Goal: Transaction & Acquisition: Subscribe to service/newsletter

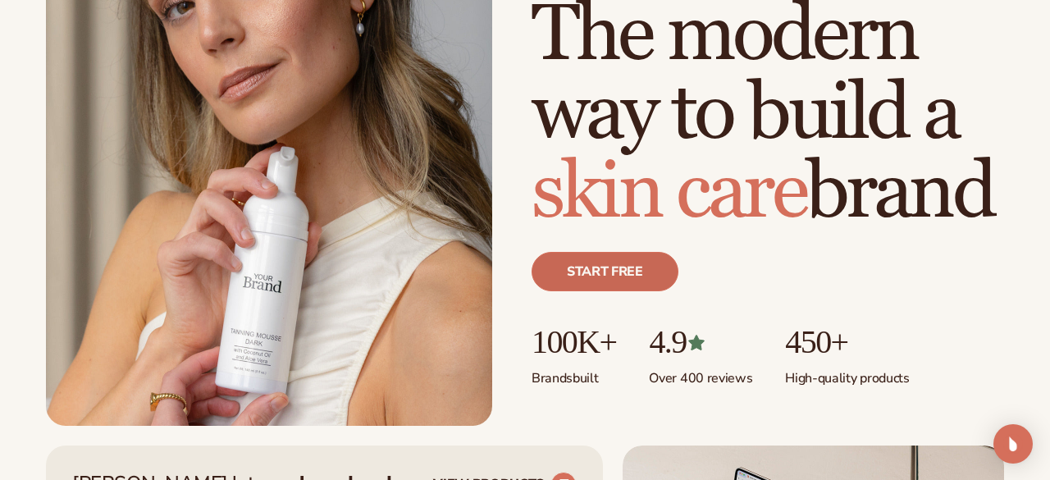
scroll to position [238, 0]
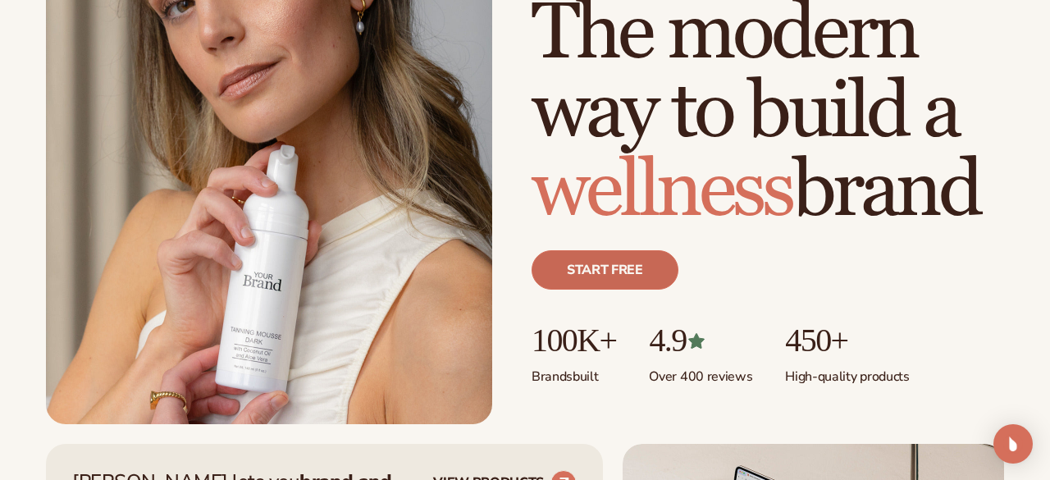
click at [619, 278] on link "Start free" at bounding box center [605, 269] width 147 height 39
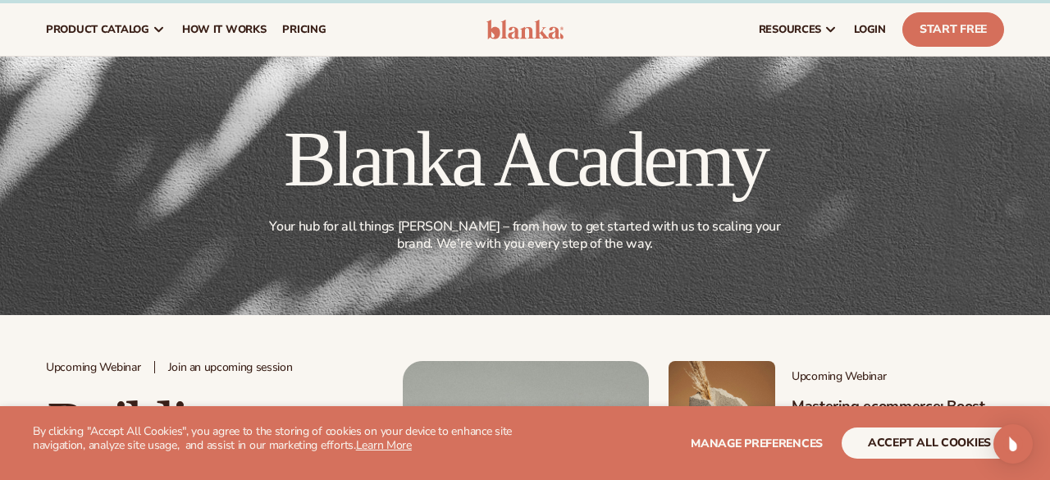
scroll to position [244, 0]
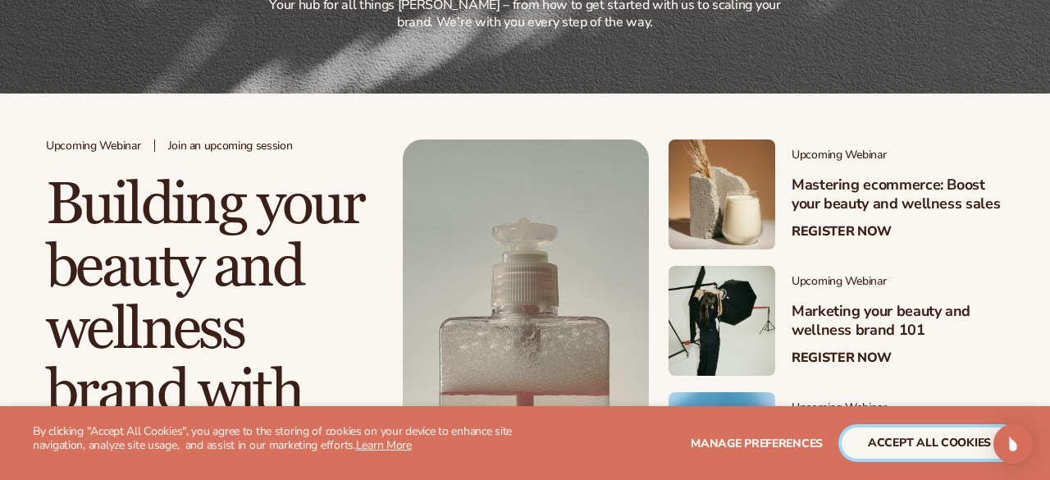
click at [919, 446] on button "accept all cookies" at bounding box center [930, 442] width 176 height 31
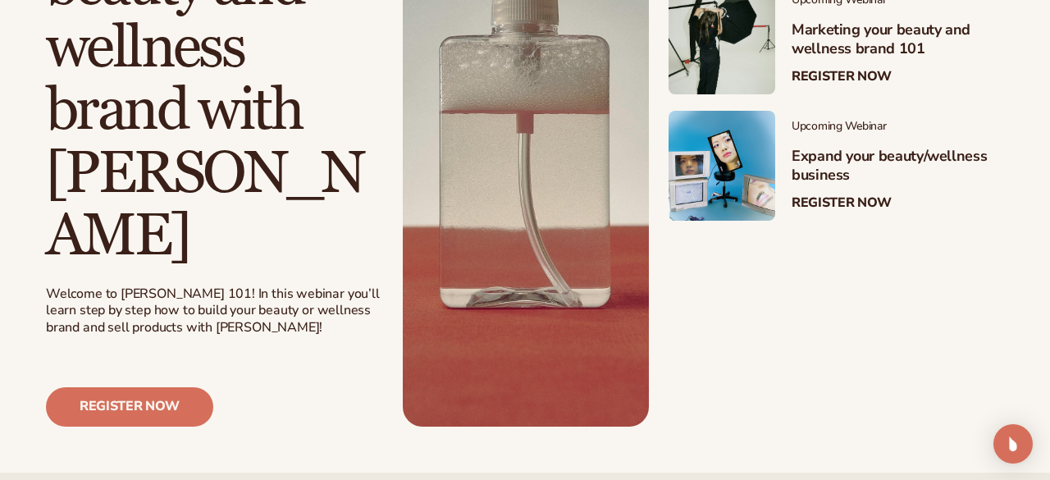
scroll to position [538, 0]
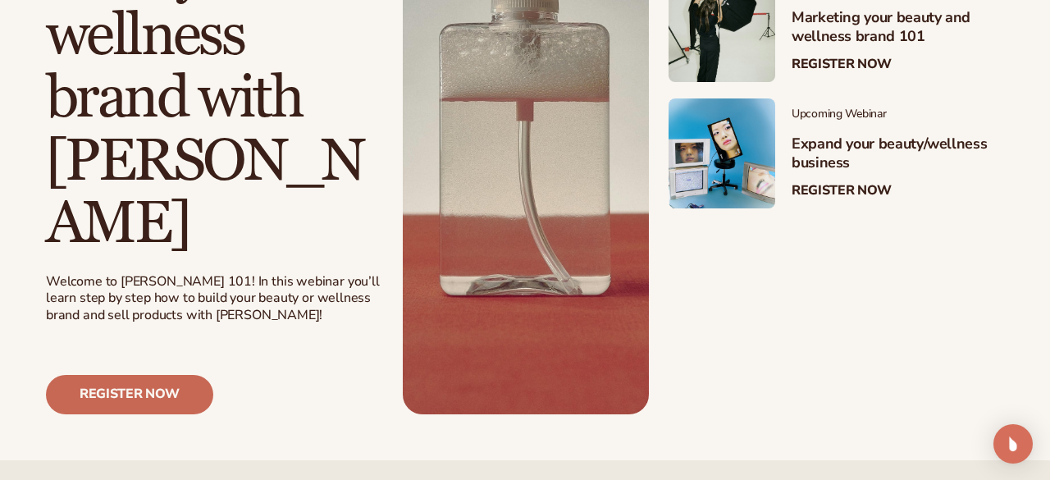
click at [140, 375] on link "Register now" at bounding box center [129, 394] width 167 height 39
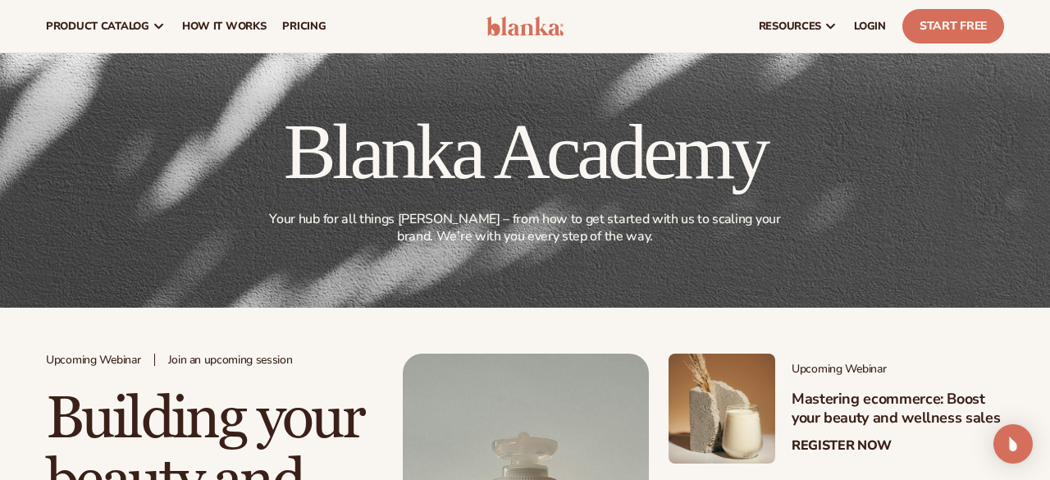
scroll to position [0, 0]
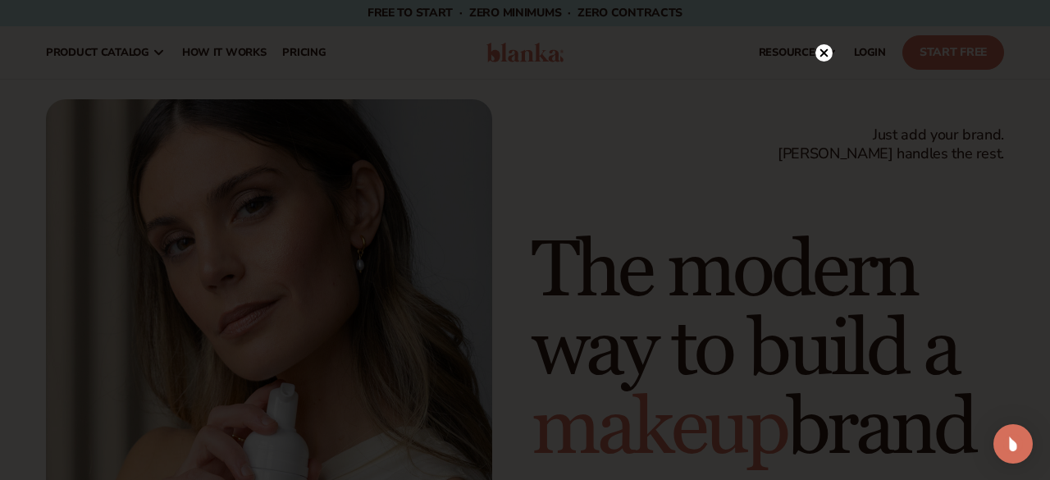
scroll to position [238, 0]
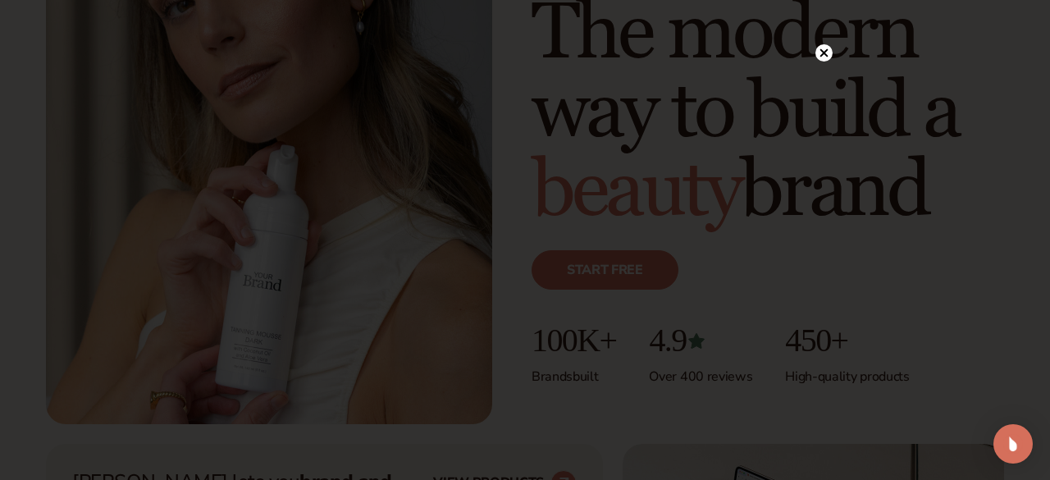
click at [826, 54] on icon at bounding box center [824, 53] width 8 height 8
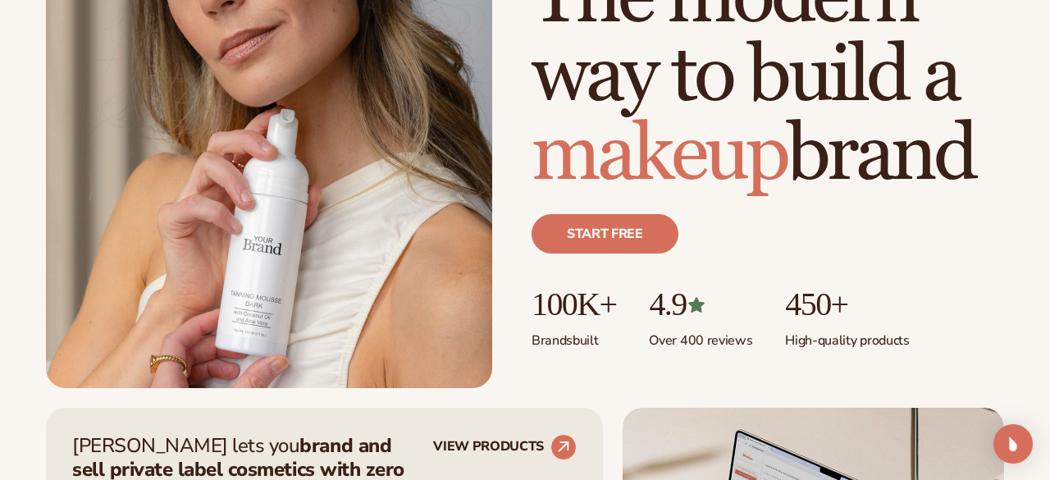
scroll to position [377, 0]
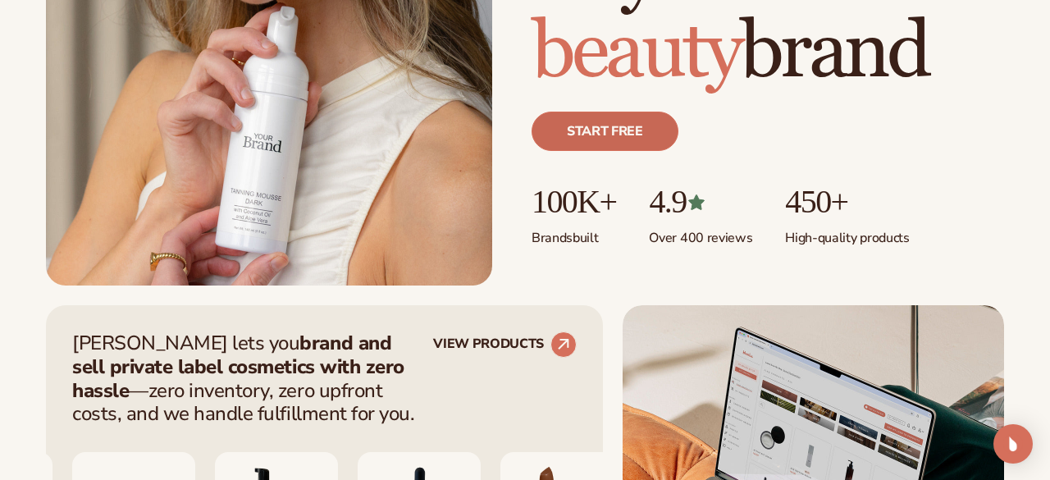
click at [609, 128] on link "Start free" at bounding box center [605, 131] width 147 height 39
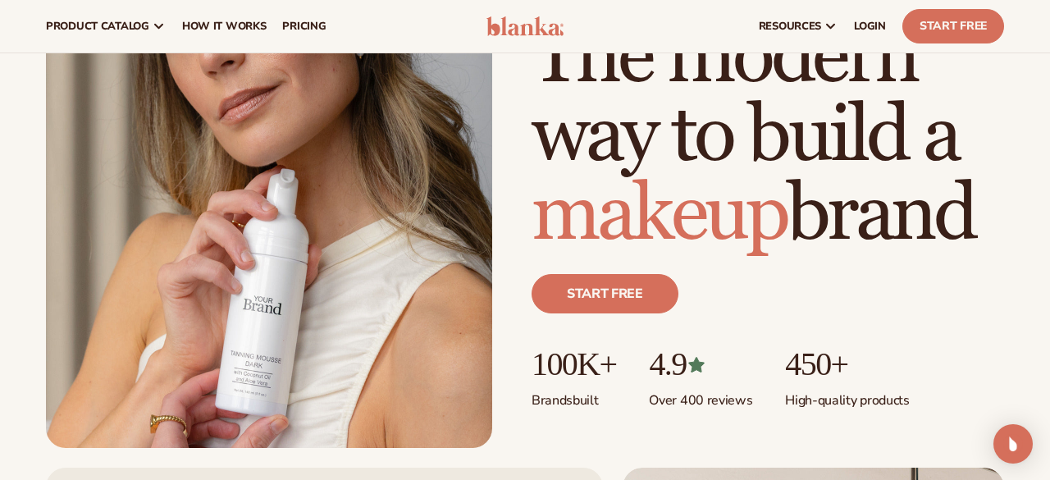
scroll to position [169, 0]
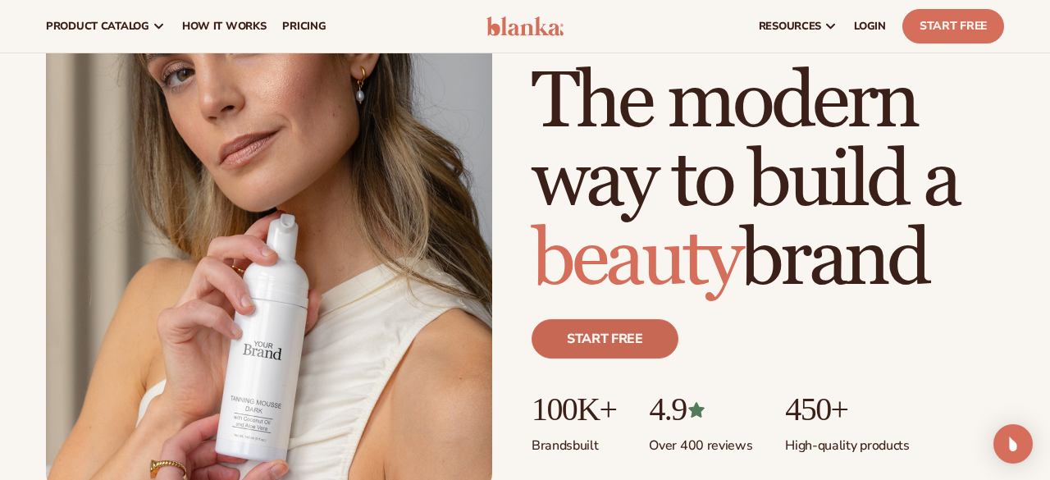
click at [599, 342] on link "Start free" at bounding box center [605, 338] width 147 height 39
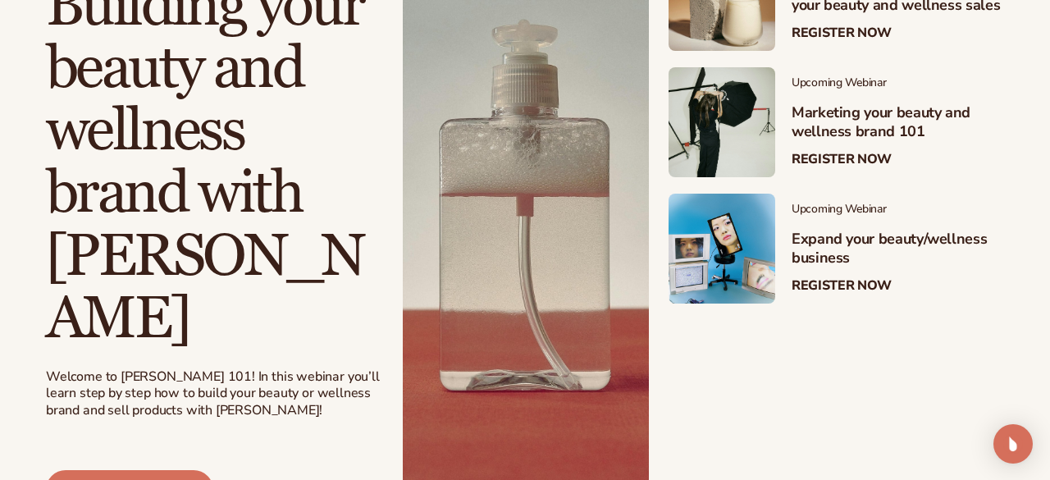
scroll to position [594, 0]
